Goal: Check status: Check status

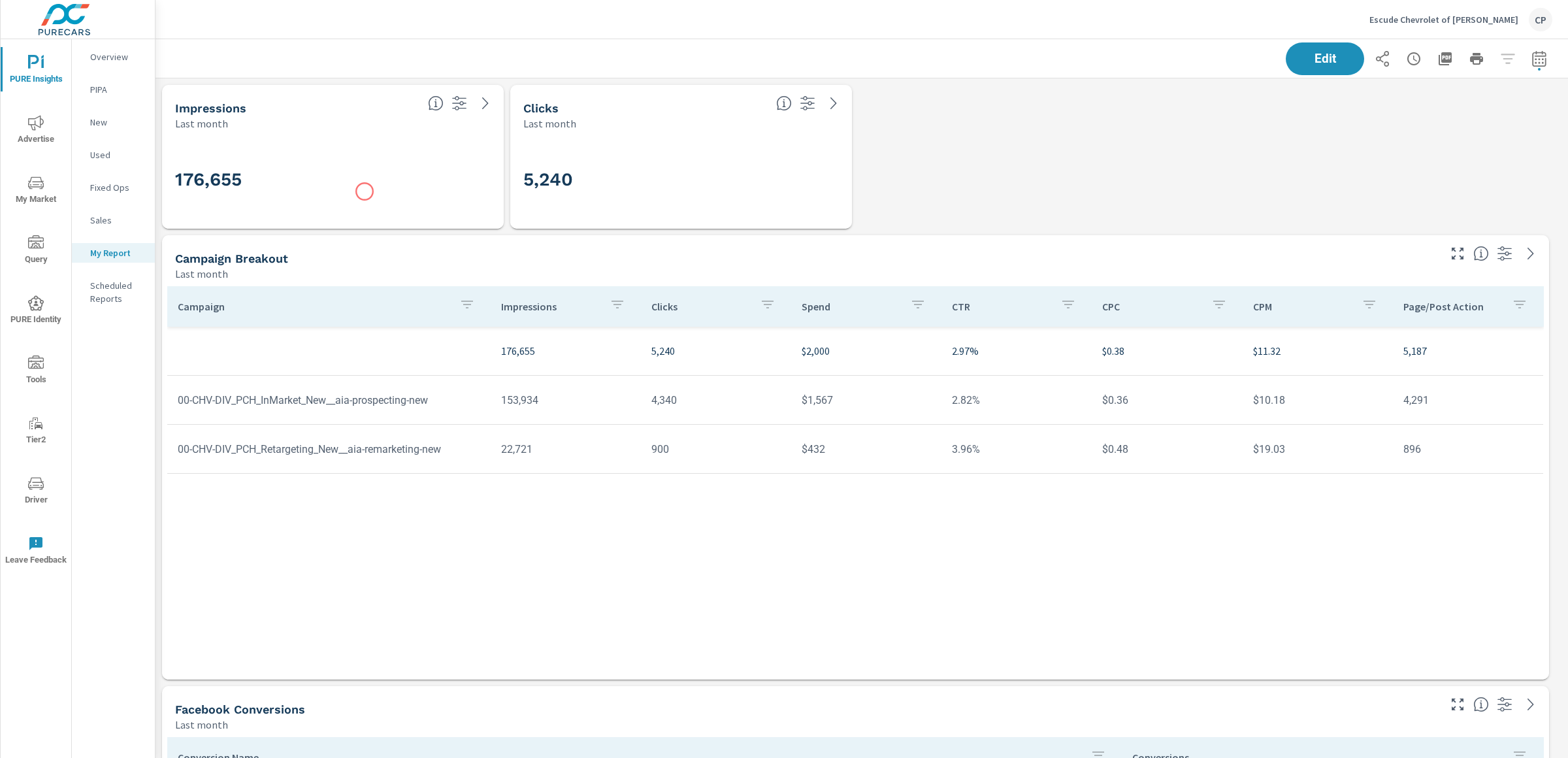
scroll to position [4538, 1426]
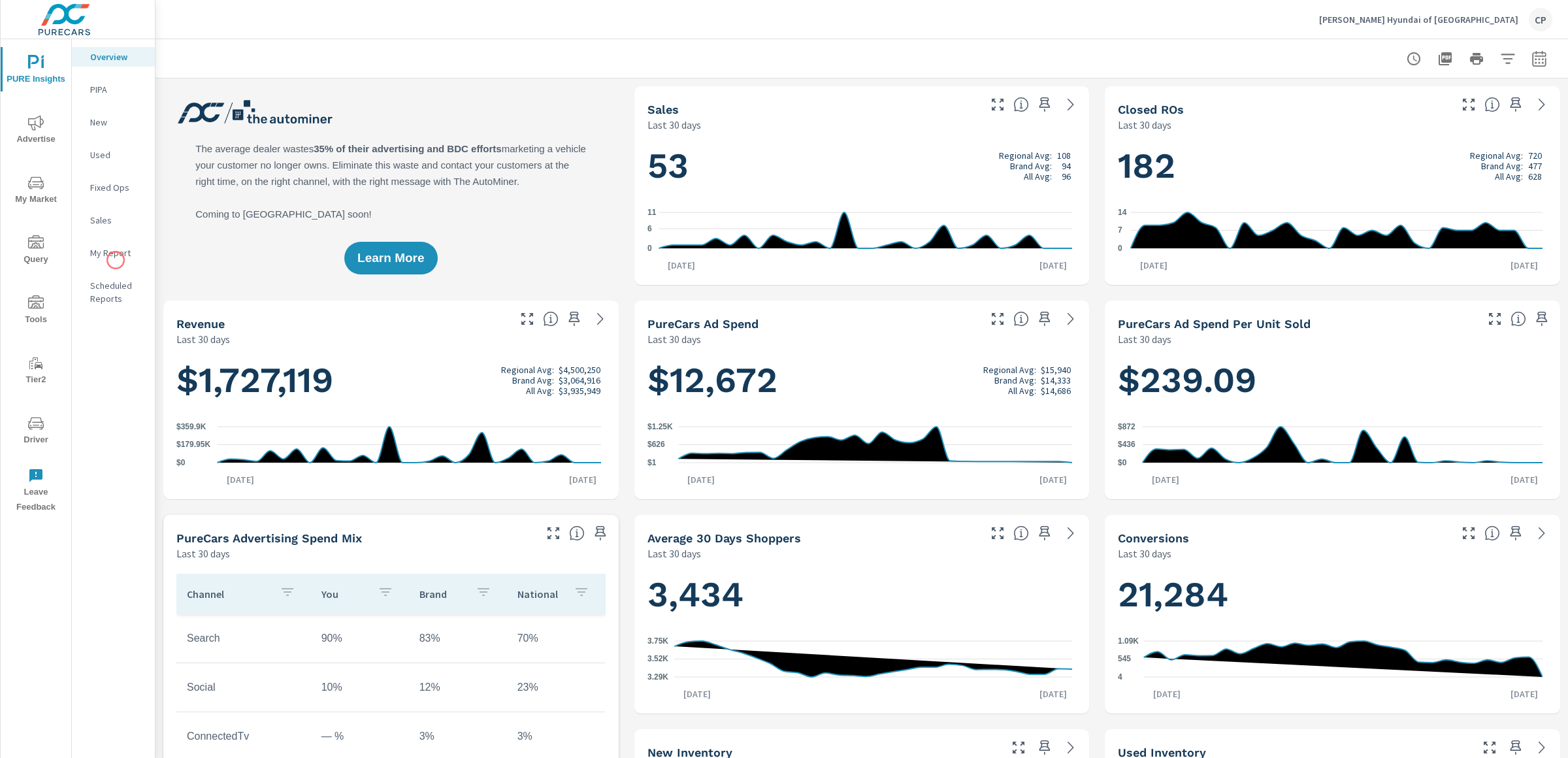
click at [115, 260] on div "My Report" at bounding box center [114, 252] width 83 height 20
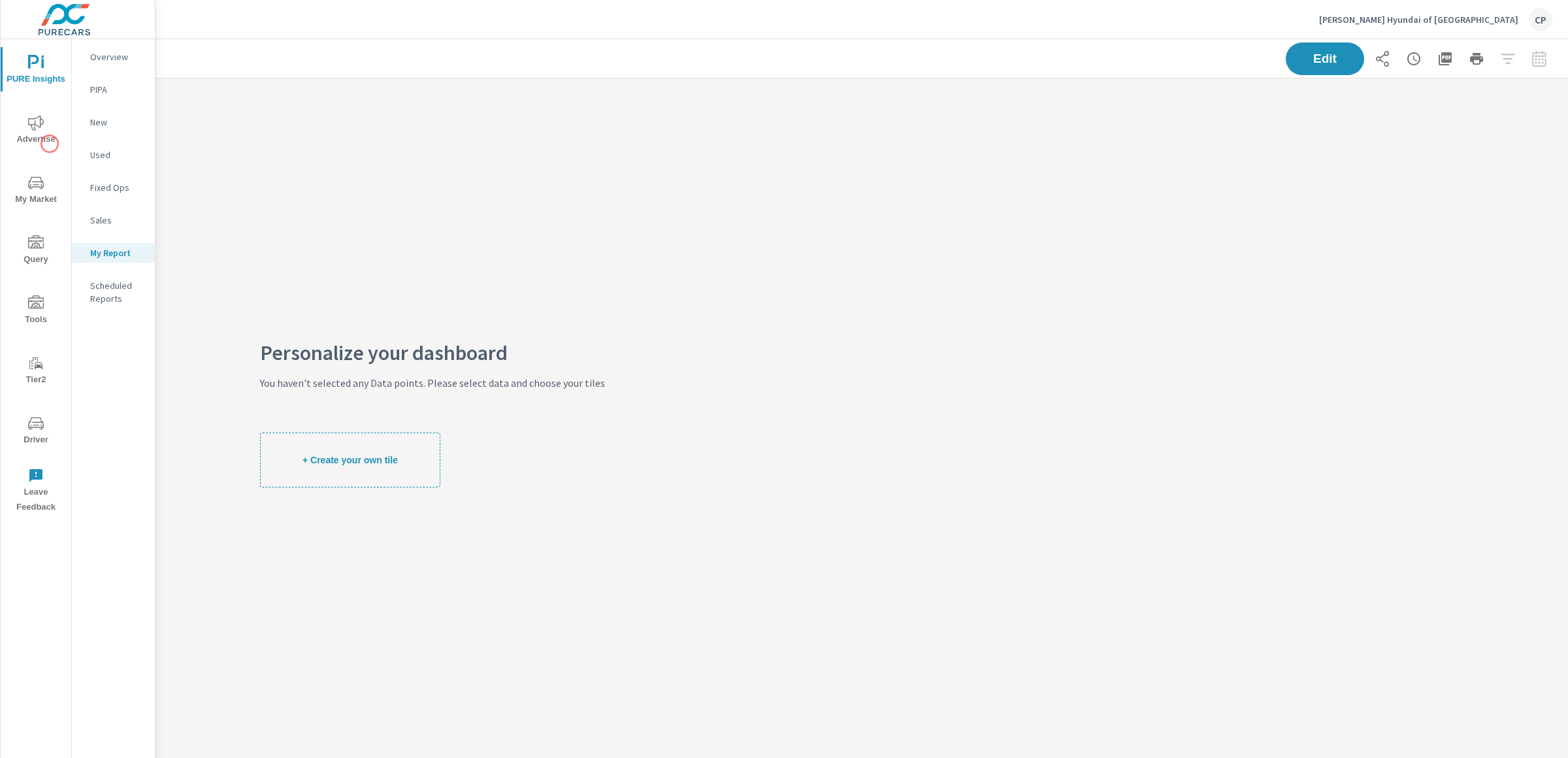
click at [49, 147] on button "Advertise" at bounding box center [36, 129] width 70 height 44
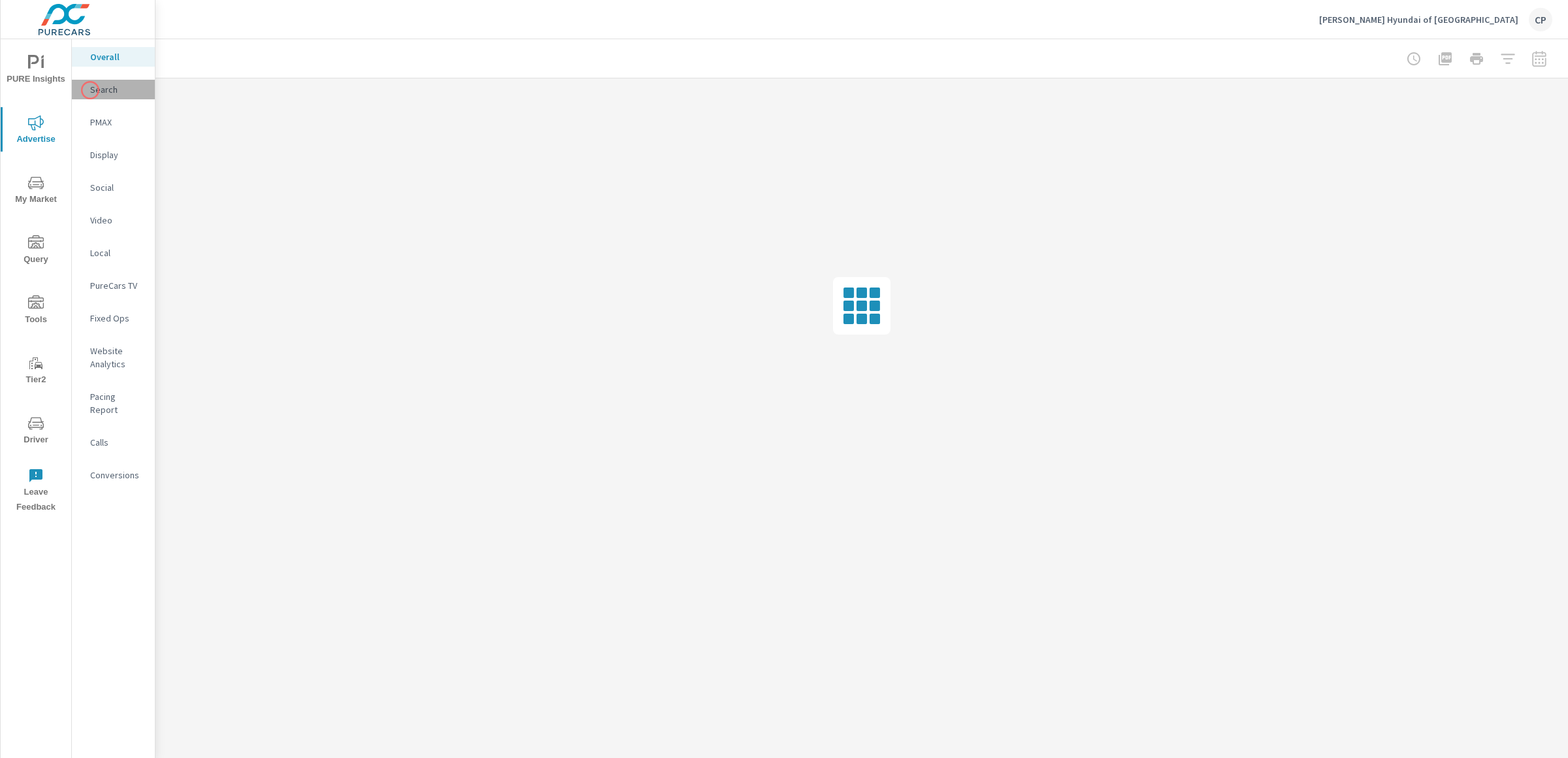
click at [90, 90] on p "Search" at bounding box center [117, 89] width 55 height 13
click at [1536, 55] on div at bounding box center [1477, 59] width 152 height 26
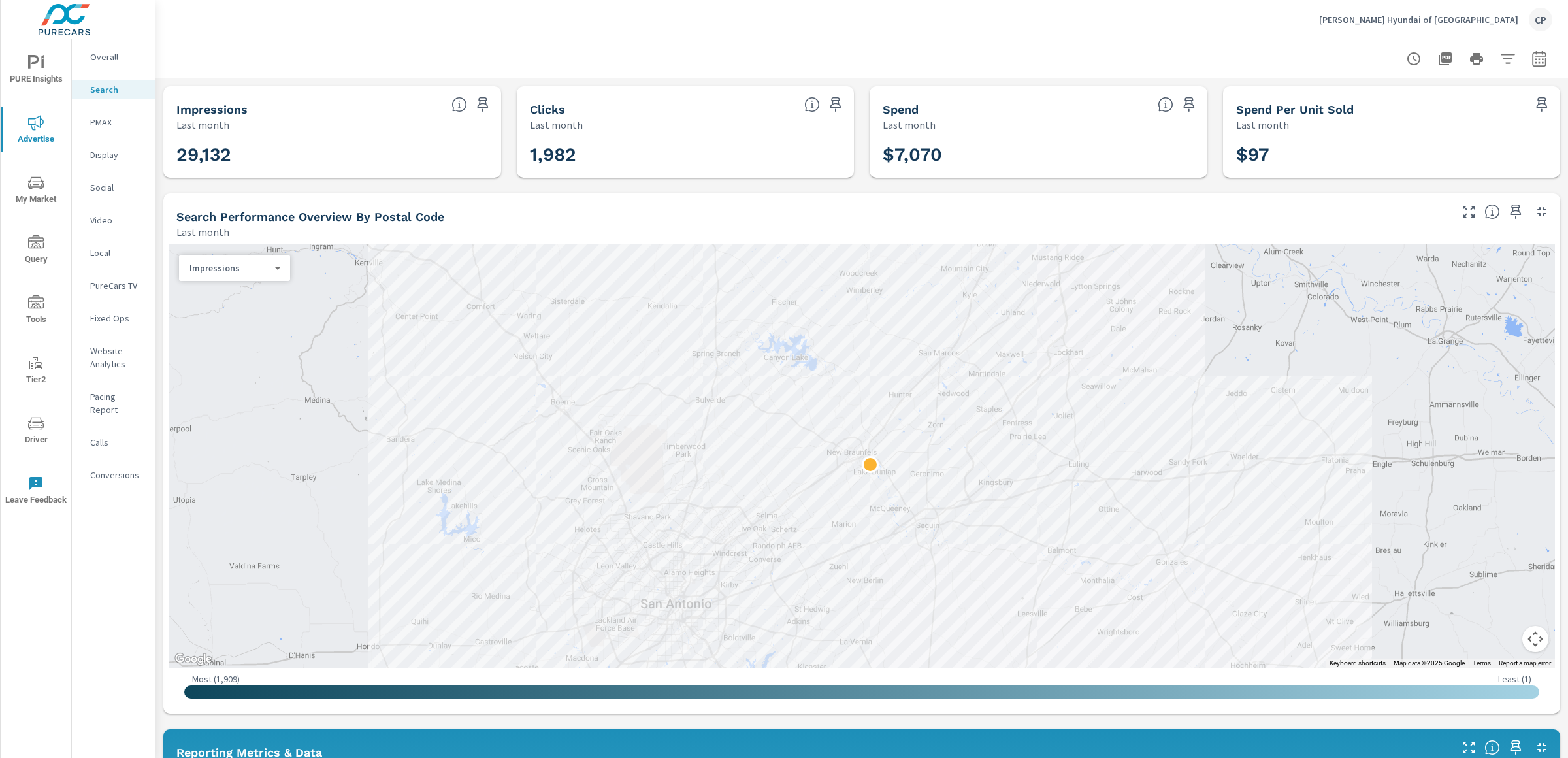
click at [1532, 51] on icon "button" at bounding box center [1539, 59] width 16 height 16
click at [1458, 101] on select "Custom Yesterday Last week Last 7 days Last 14 days Last 30 days Last 45 days L…" at bounding box center [1422, 113] width 131 height 26
click at [1357, 100] on select "Custom Yesterday Last week Last 7 days Last 14 days Last 30 days Last 45 days L…" at bounding box center [1422, 113] width 131 height 26
select select "Month to date"
click at [1390, 190] on span "Apply" at bounding box center [1394, 185] width 54 height 12
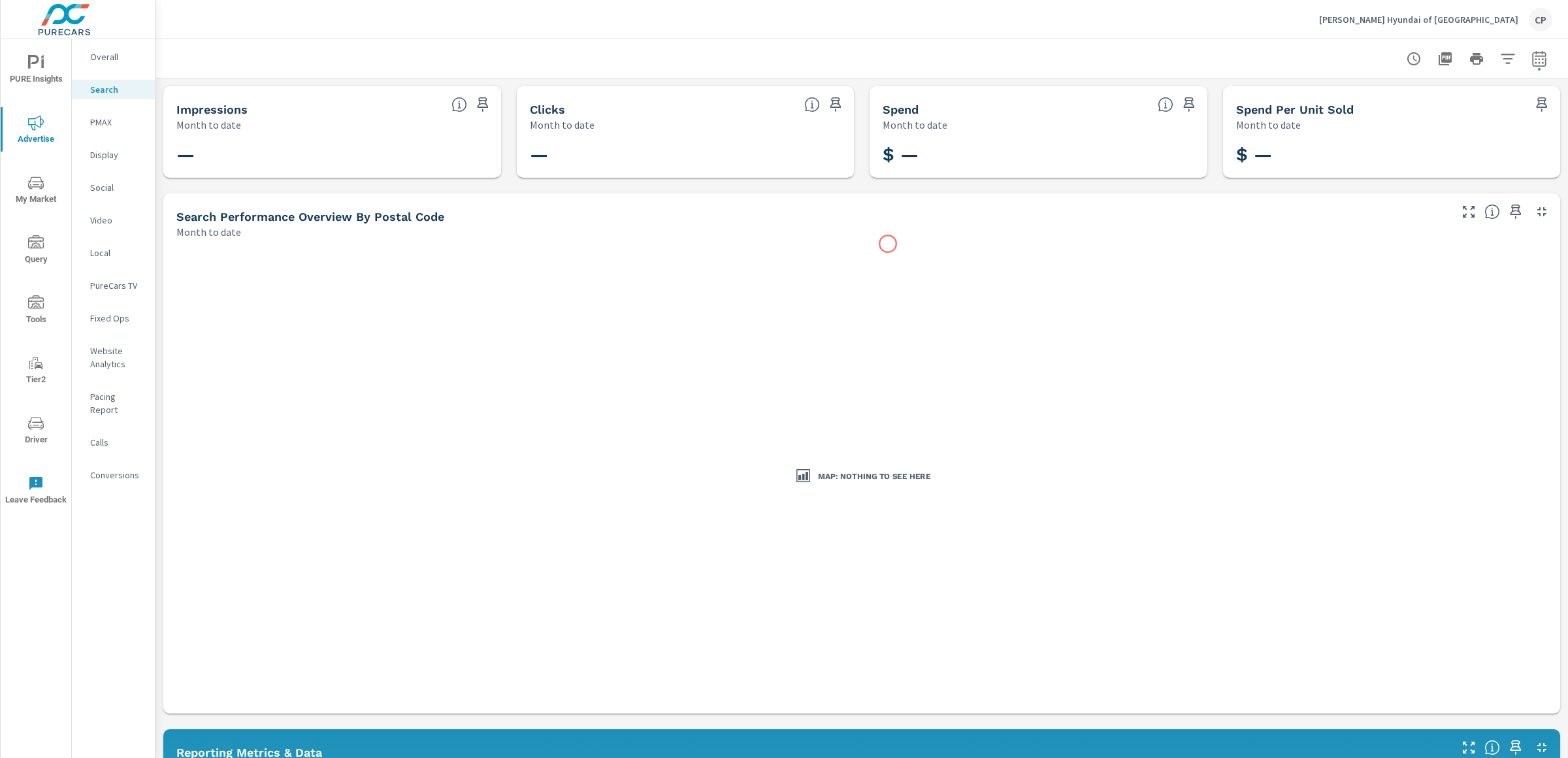
click at [888, 245] on div "Map: Nothing to see here" at bounding box center [862, 476] width 1387 height 464
click at [1474, 22] on p "Steele Hyundai of New Braunfels" at bounding box center [1419, 20] width 200 height 12
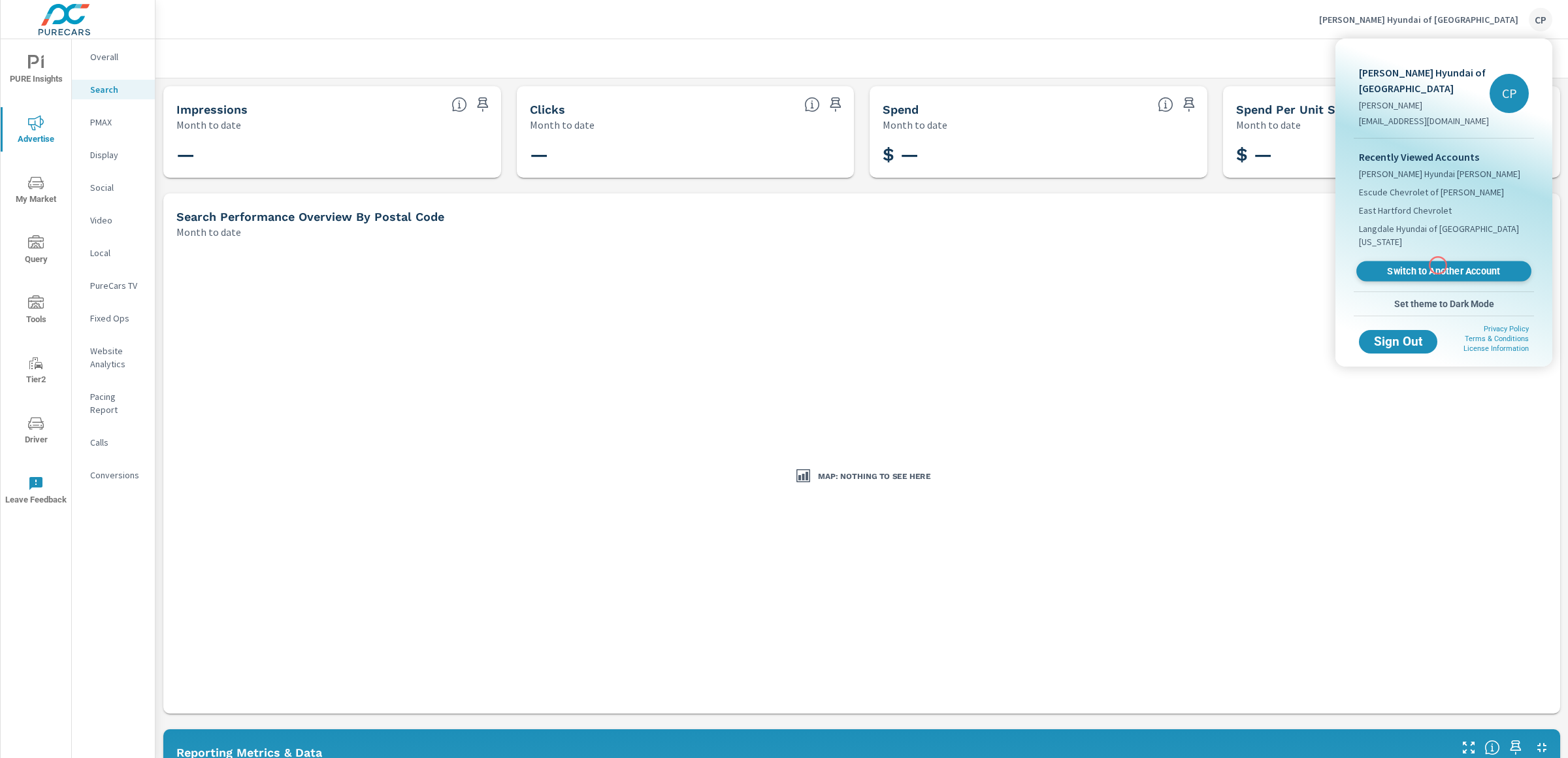
click at [1438, 264] on link "Switch to Another Account" at bounding box center [1444, 271] width 175 height 20
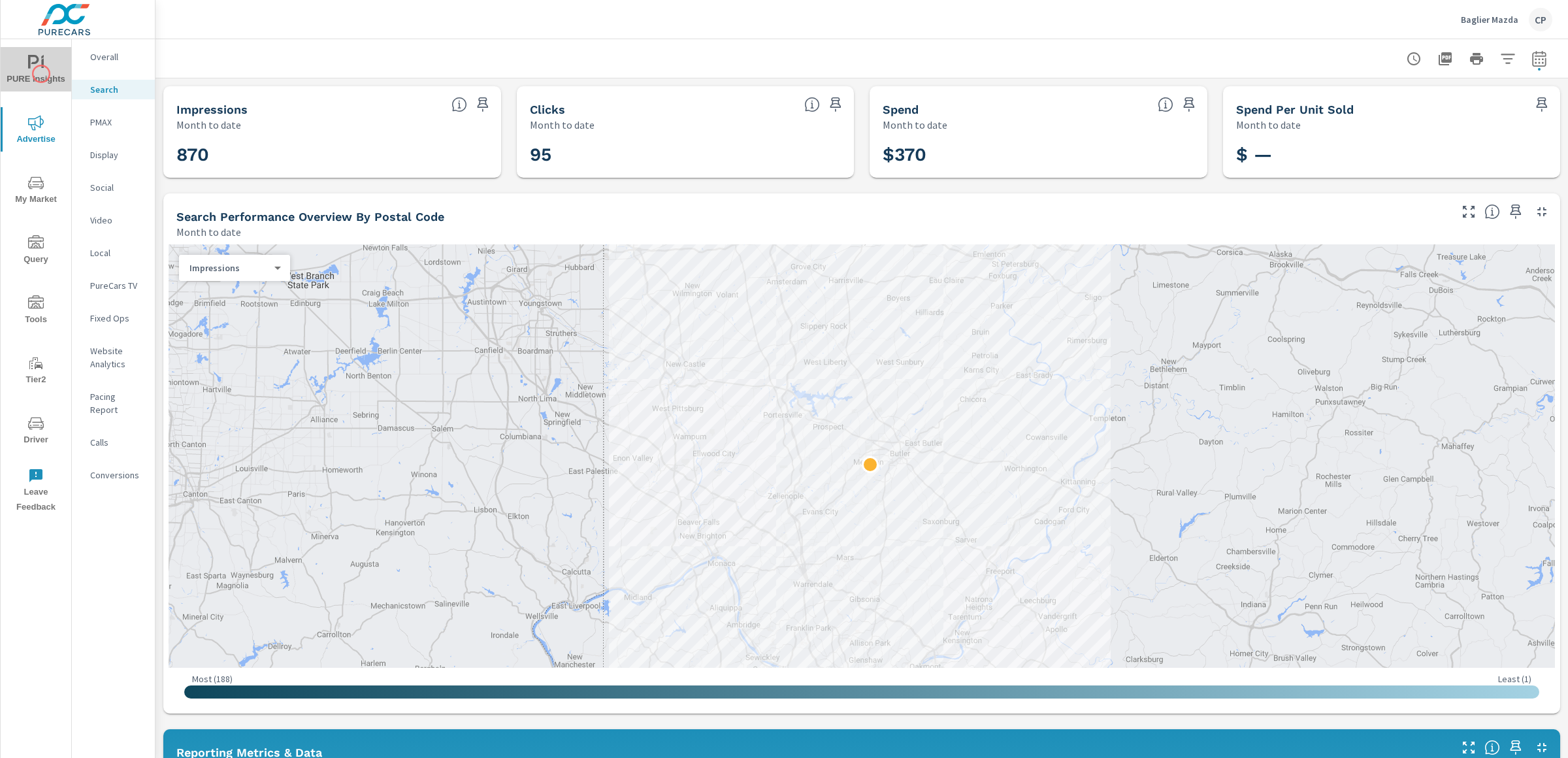
click at [41, 74] on span "PURE Insights" at bounding box center [36, 70] width 62 height 32
